Goal: Task Accomplishment & Management: Use online tool/utility

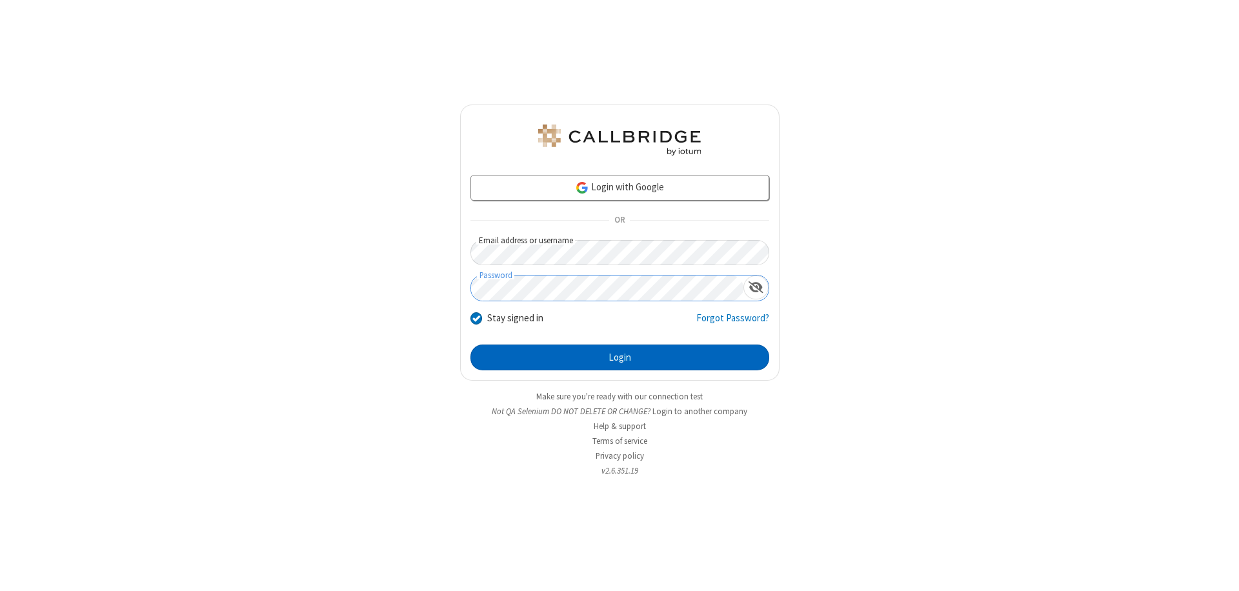
click at [620, 358] on button "Login" at bounding box center [620, 358] width 299 height 26
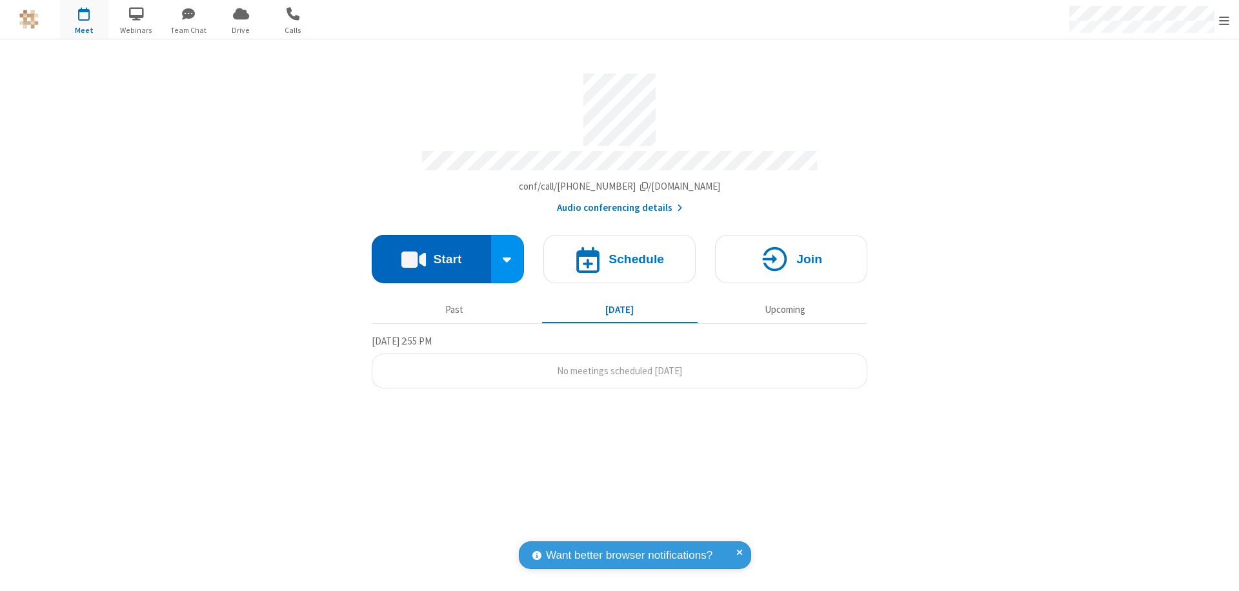
click at [431, 253] on button "Start" at bounding box center [431, 259] width 119 height 48
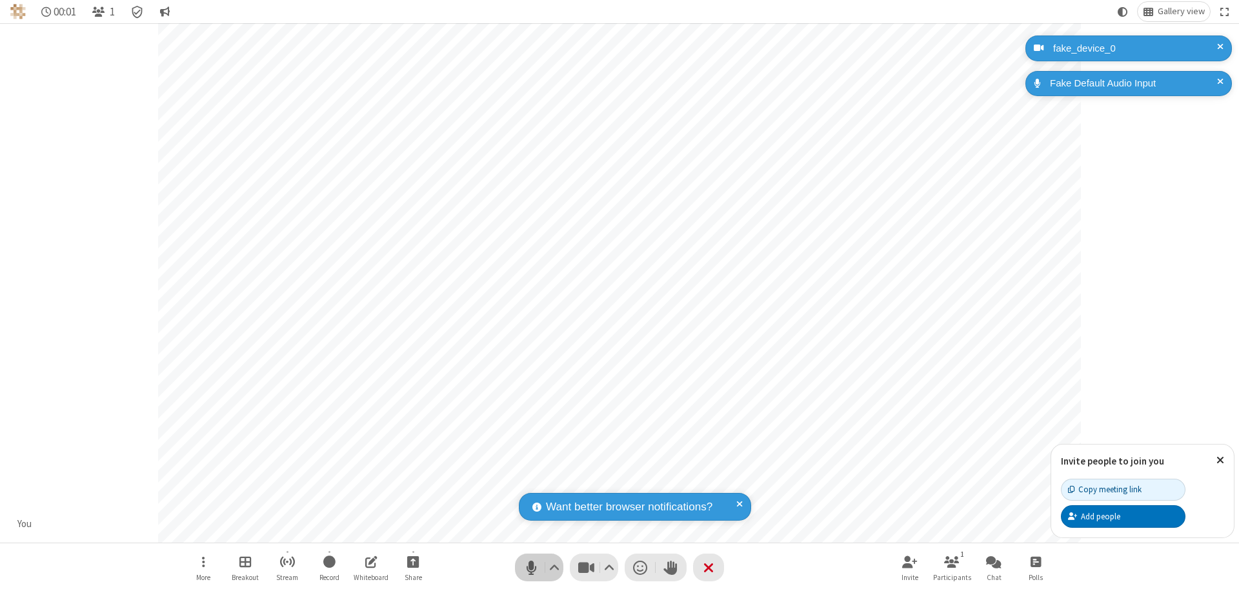
click at [531, 567] on span "Mute (⌘+Shift+A)" at bounding box center [531, 567] width 19 height 19
click at [531, 567] on span "Unmute (⌘+Shift+A)" at bounding box center [531, 567] width 19 height 19
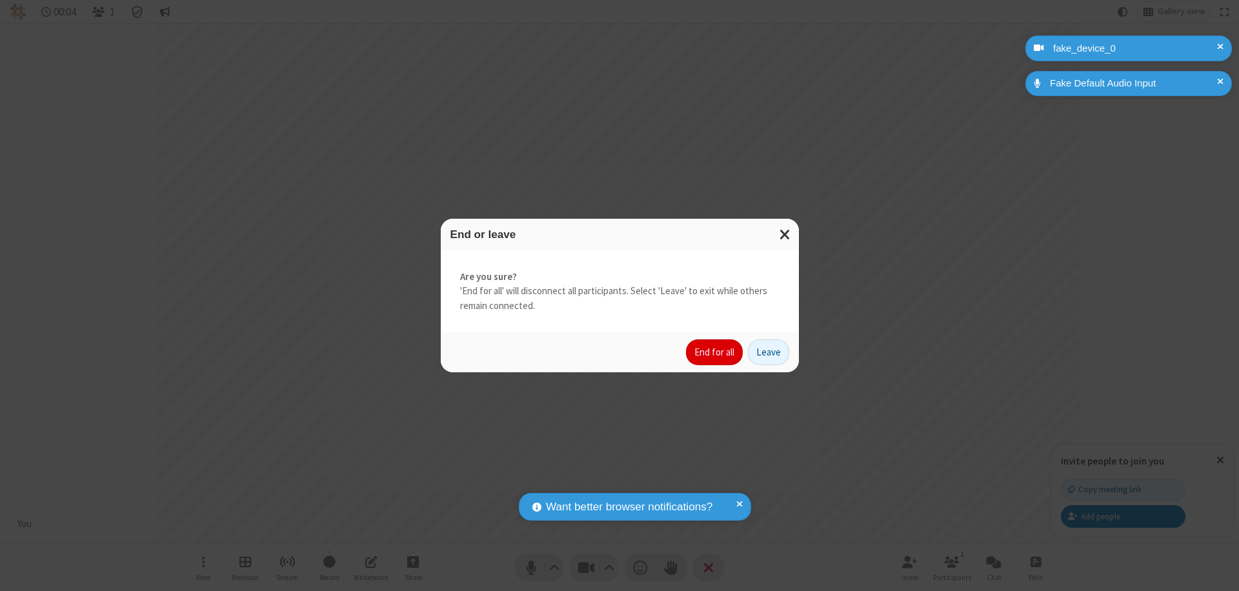
click at [715, 352] on button "End for all" at bounding box center [714, 353] width 57 height 26
